Goal: Check status: Check status

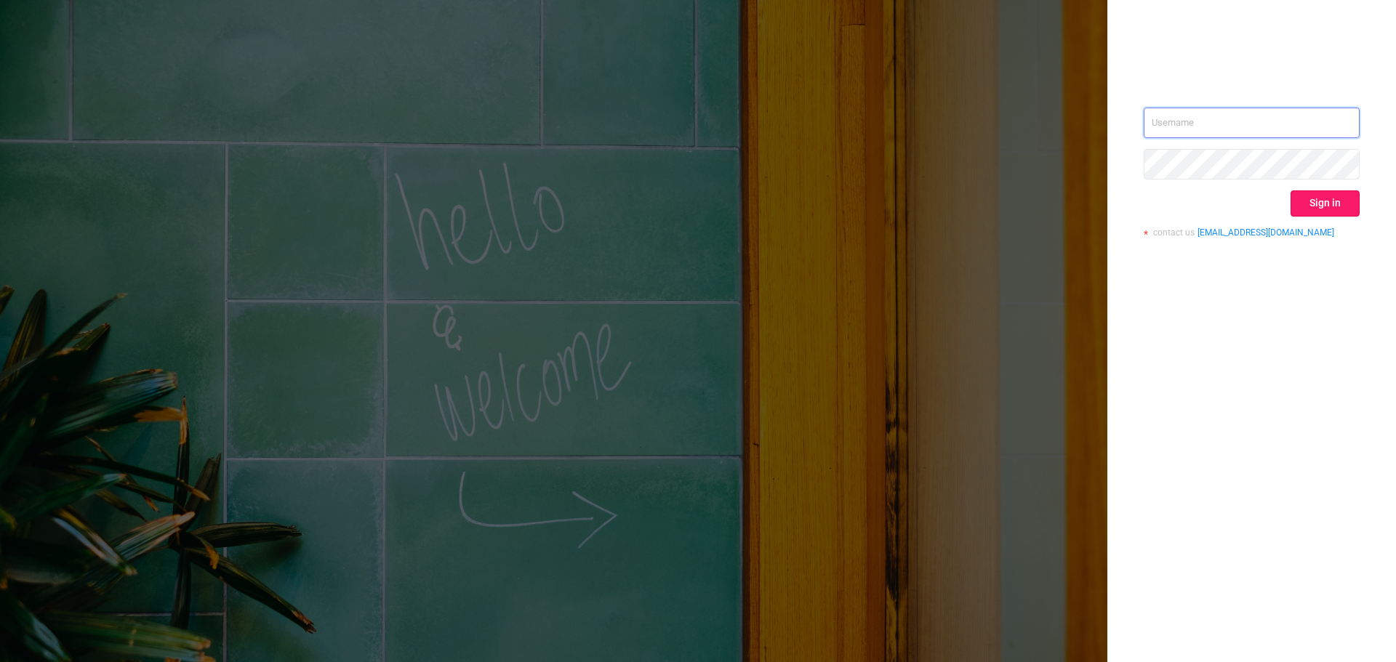
type input "[EMAIL_ADDRESS][DOMAIN_NAME]"
click at [1323, 210] on button "Sign in" at bounding box center [1325, 204] width 69 height 26
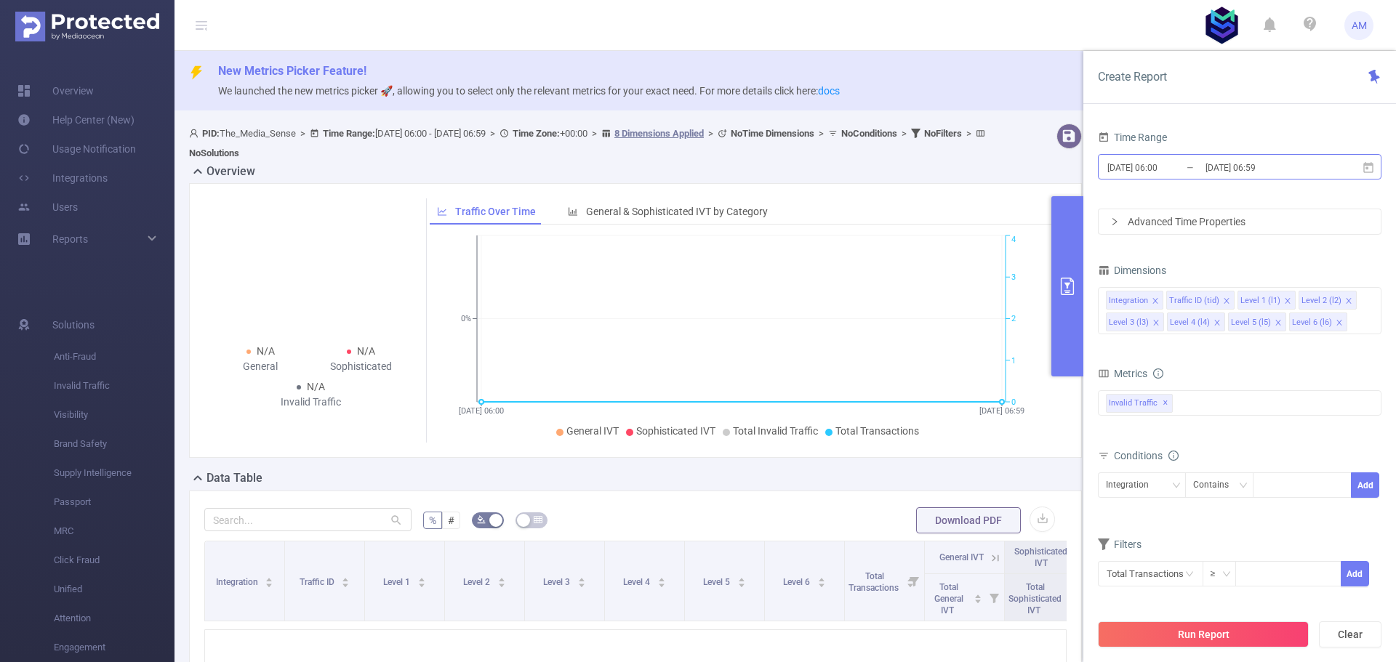
click at [1137, 173] on input "[DATE] 06:00" at bounding box center [1165, 168] width 118 height 20
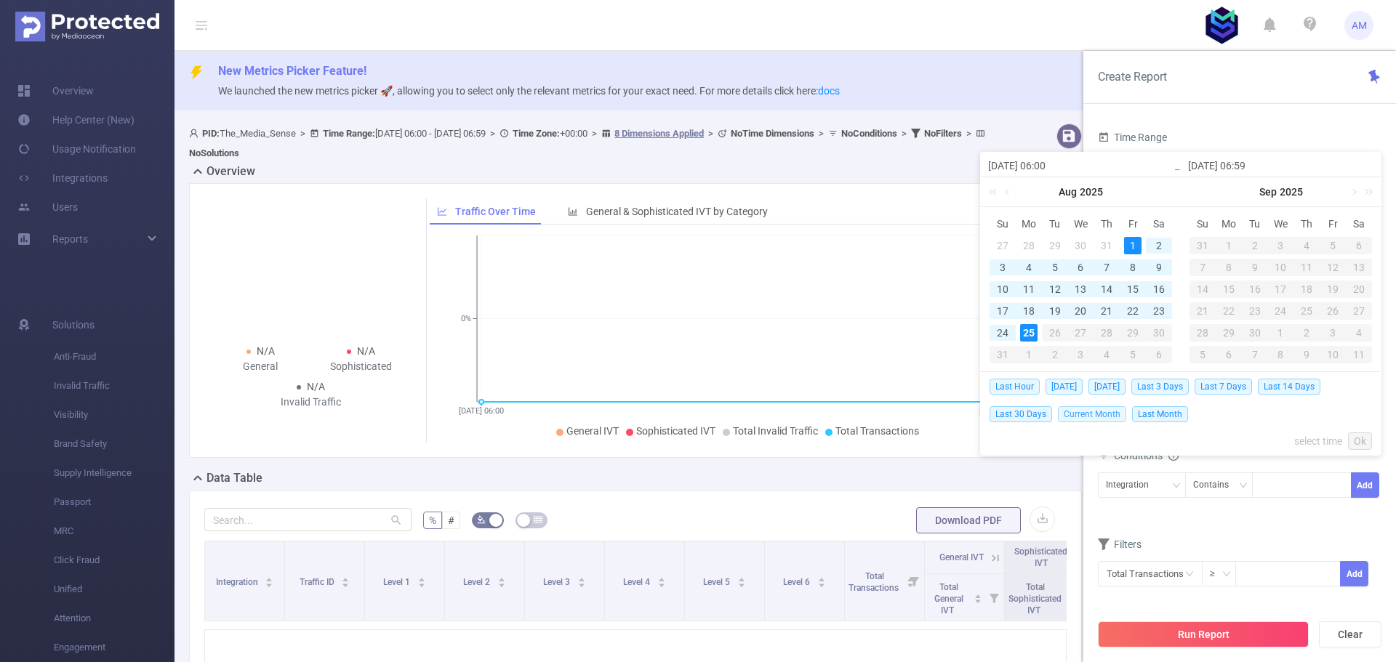
click at [1092, 412] on span "Current Month" at bounding box center [1092, 414] width 68 height 16
type input "[DATE] 00:00"
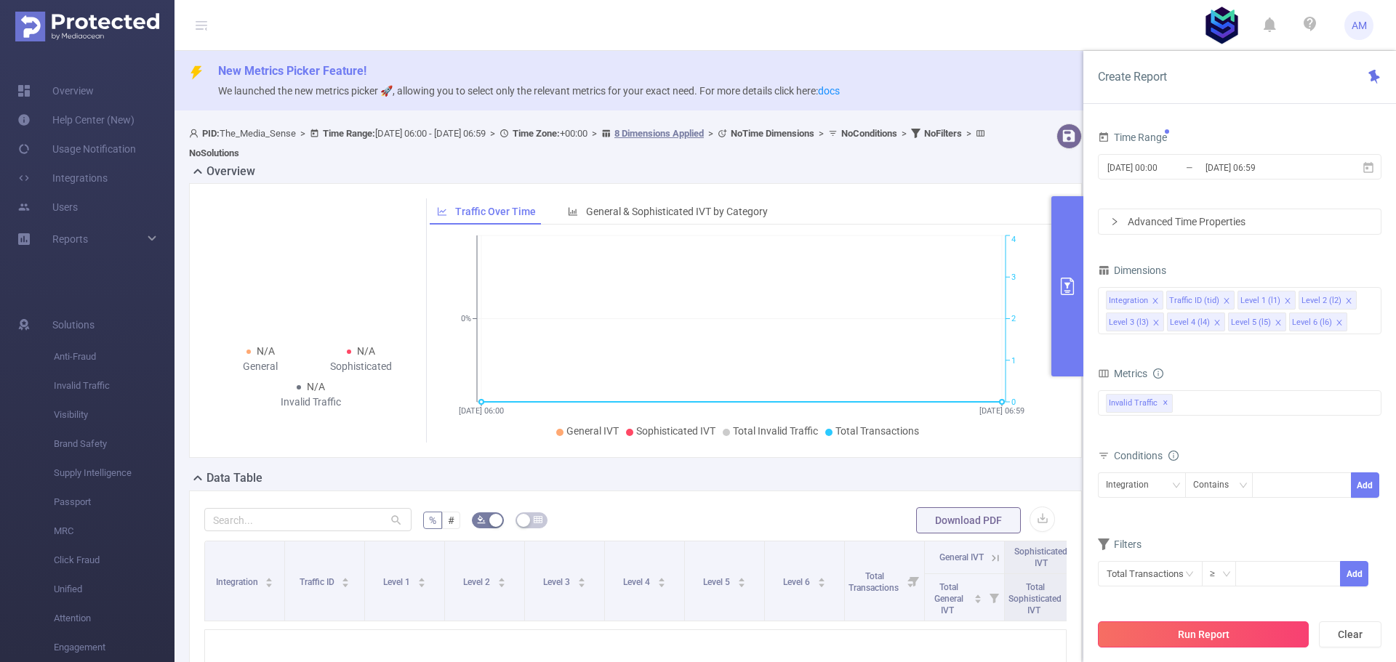
click at [1193, 630] on button "Run Report" at bounding box center [1203, 635] width 211 height 26
